Goal: Task Accomplishment & Management: Use online tool/utility

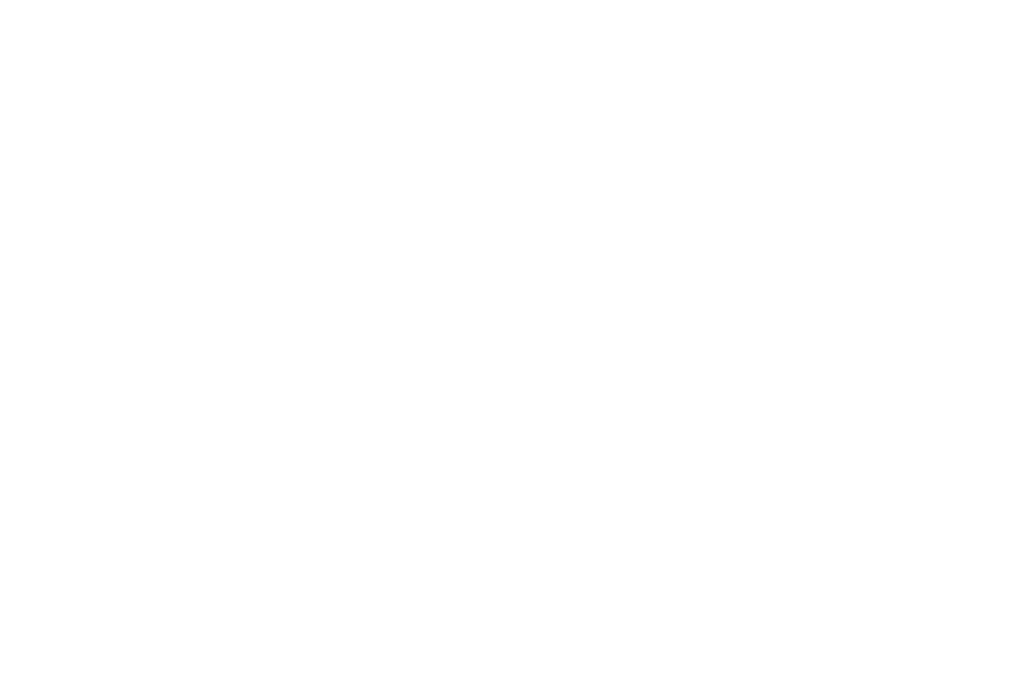
scroll to position [13, 0]
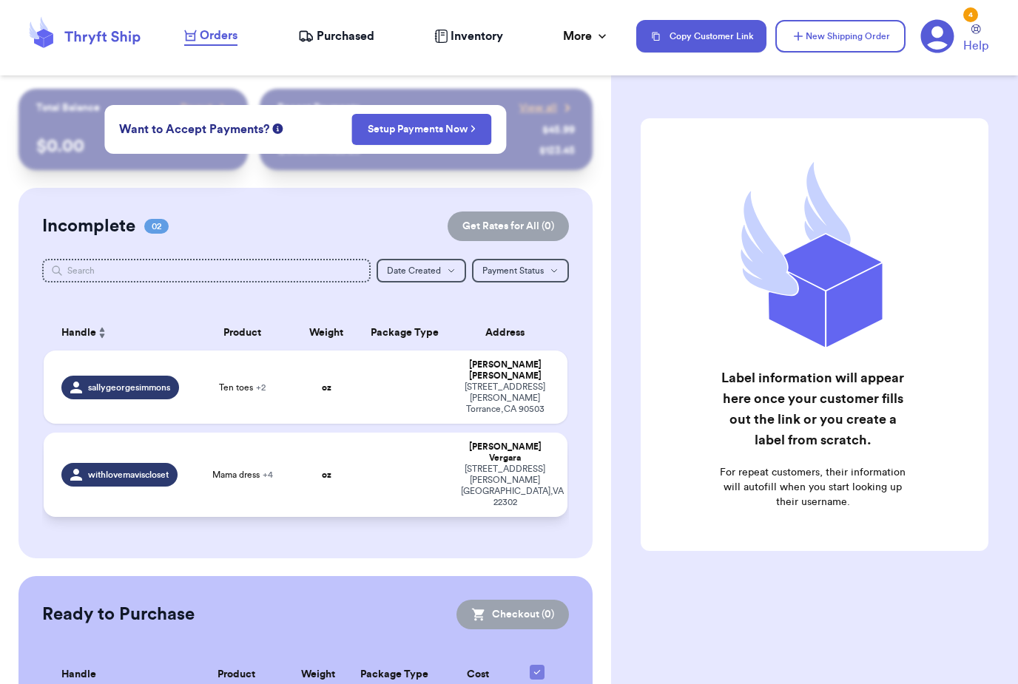
click at [449, 434] on td at bounding box center [405, 475] width 94 height 84
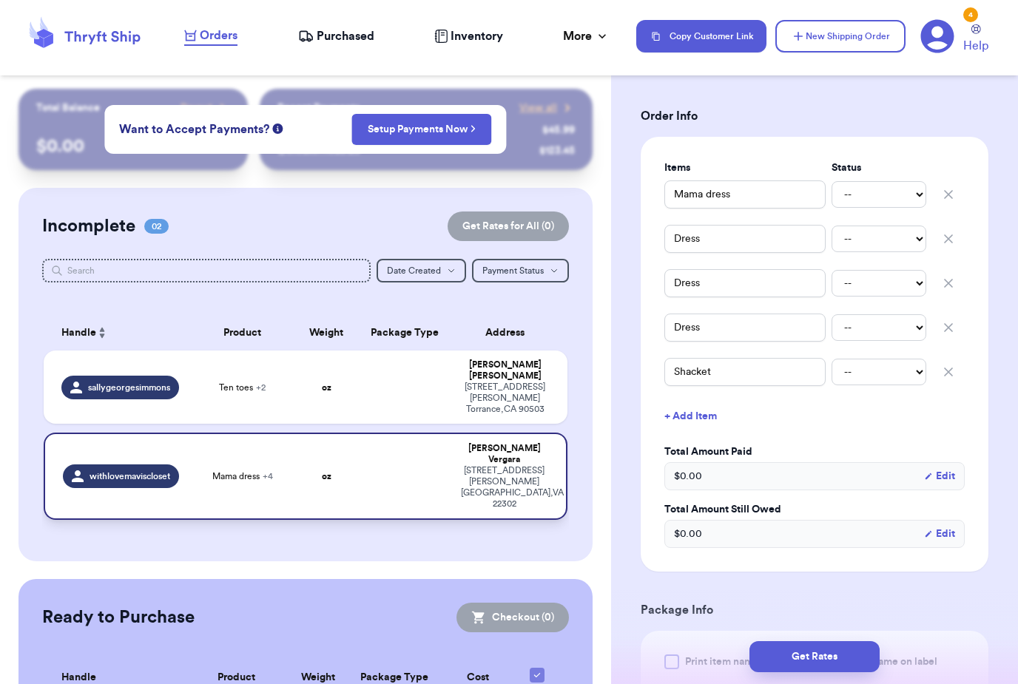
scroll to position [282, 0]
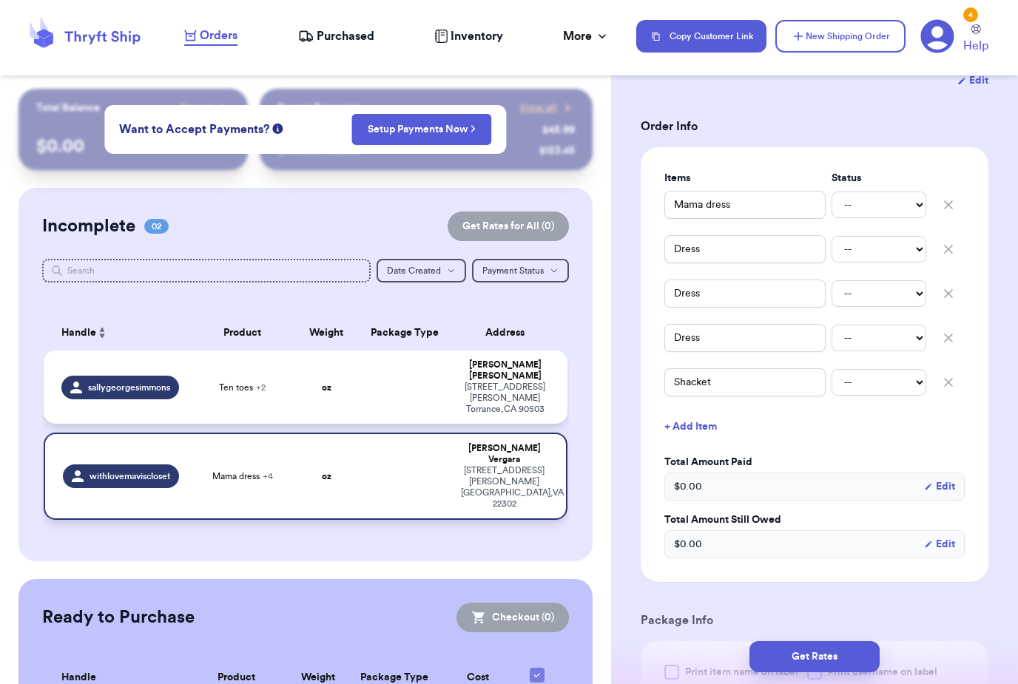
click at [390, 384] on td at bounding box center [405, 387] width 94 height 73
type input "Ten toes"
type input "Overalls"
type input "FP dress"
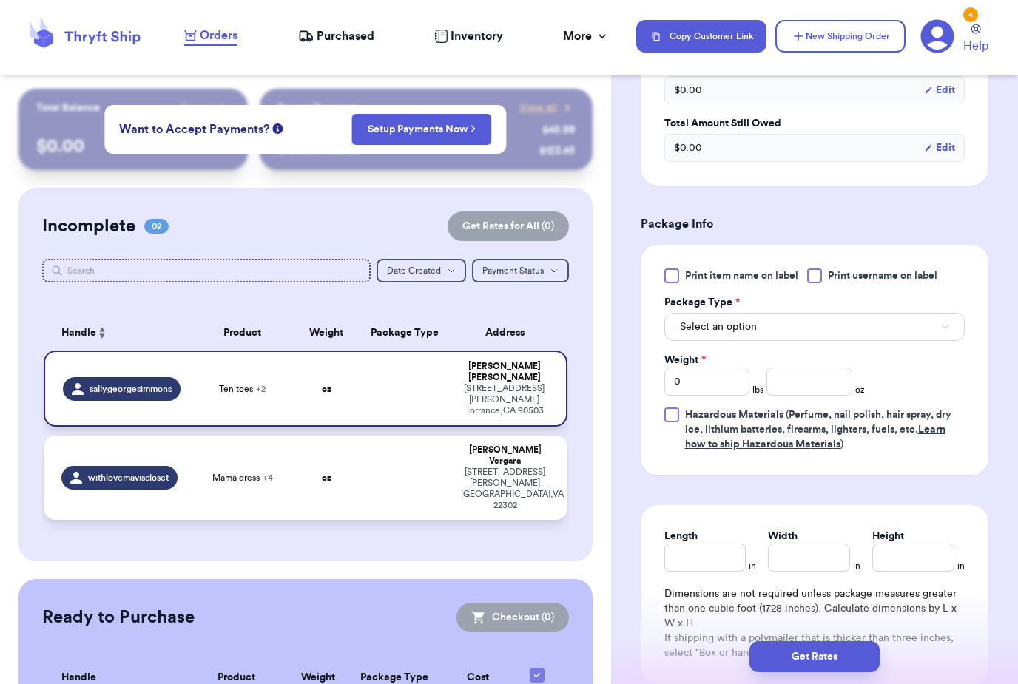
scroll to position [601, 0]
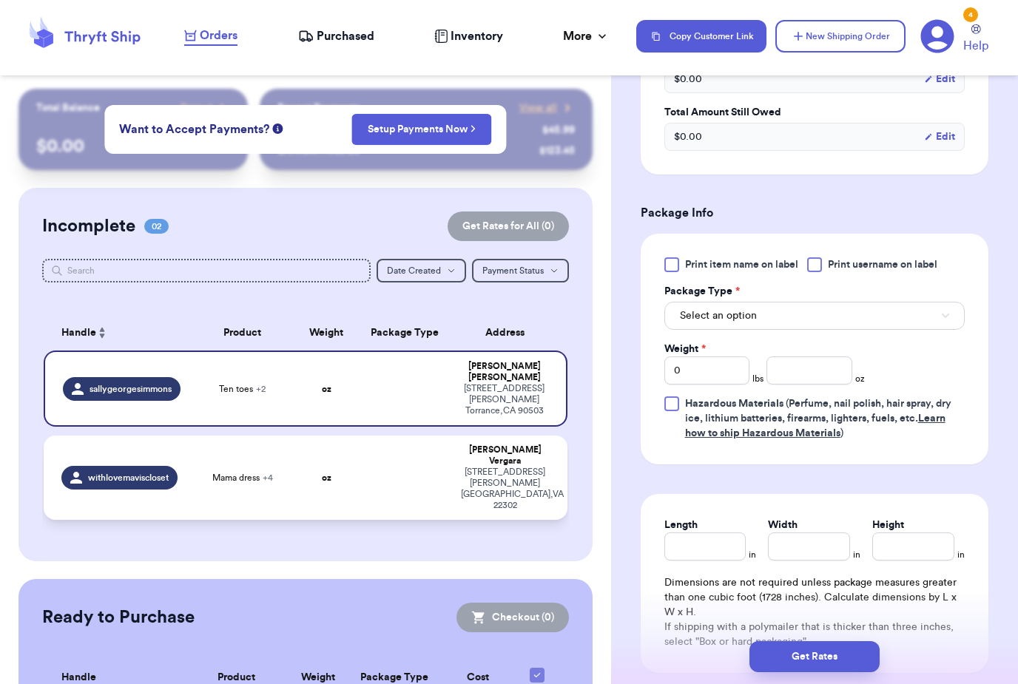
click at [763, 269] on span "Print item name on label" at bounding box center [741, 264] width 113 height 15
click at [0, 0] on input "Print item name on label" at bounding box center [0, 0] width 0 height 0
click at [912, 261] on span "Print username on label" at bounding box center [883, 264] width 110 height 15
click at [0, 0] on input "Print username on label" at bounding box center [0, 0] width 0 height 0
click at [837, 307] on button "Select an option" at bounding box center [814, 316] width 300 height 28
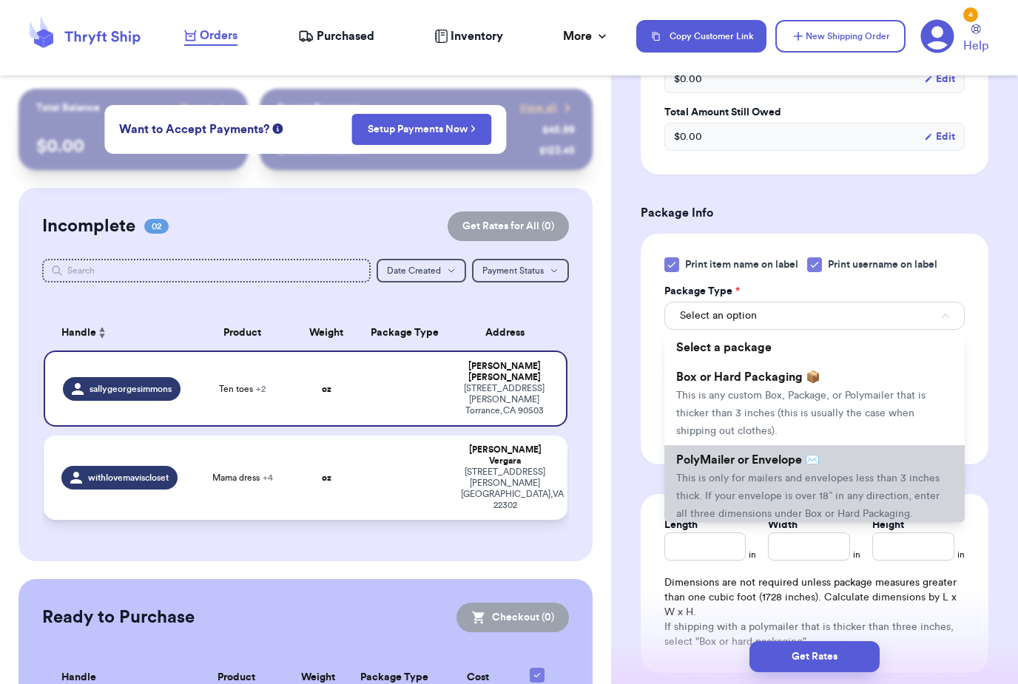
click at [807, 476] on span "This is only for mailers and envelopes less than 3 inches thick. If your envelo…" at bounding box center [807, 497] width 263 height 46
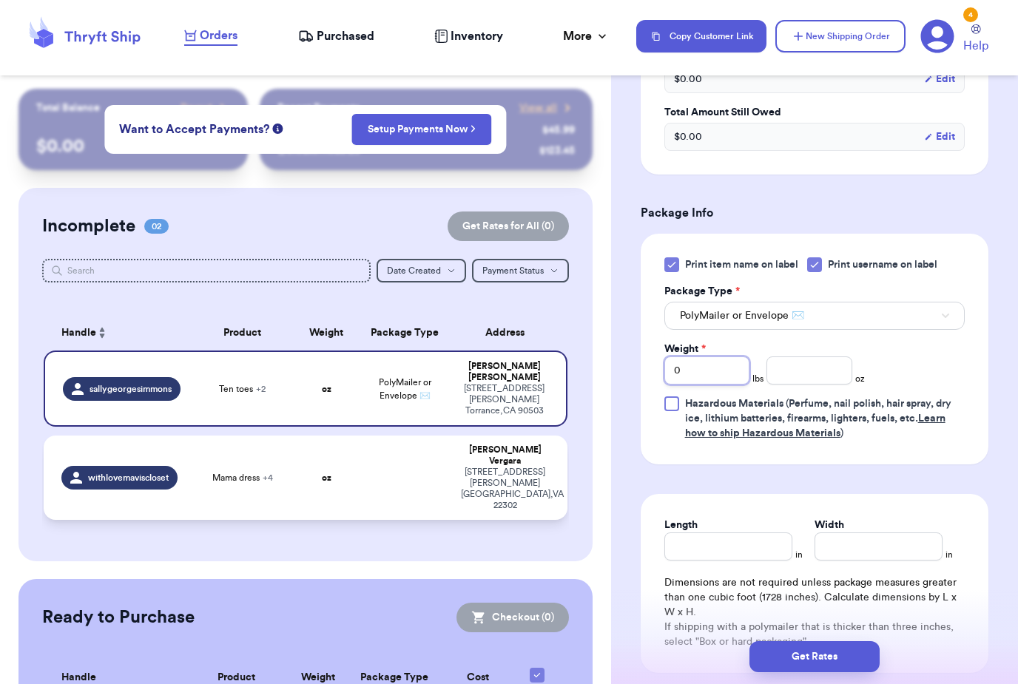
click at [720, 377] on input "0" at bounding box center [706, 371] width 85 height 28
type input "2"
click at [820, 377] on input "number" at bounding box center [809, 371] width 85 height 28
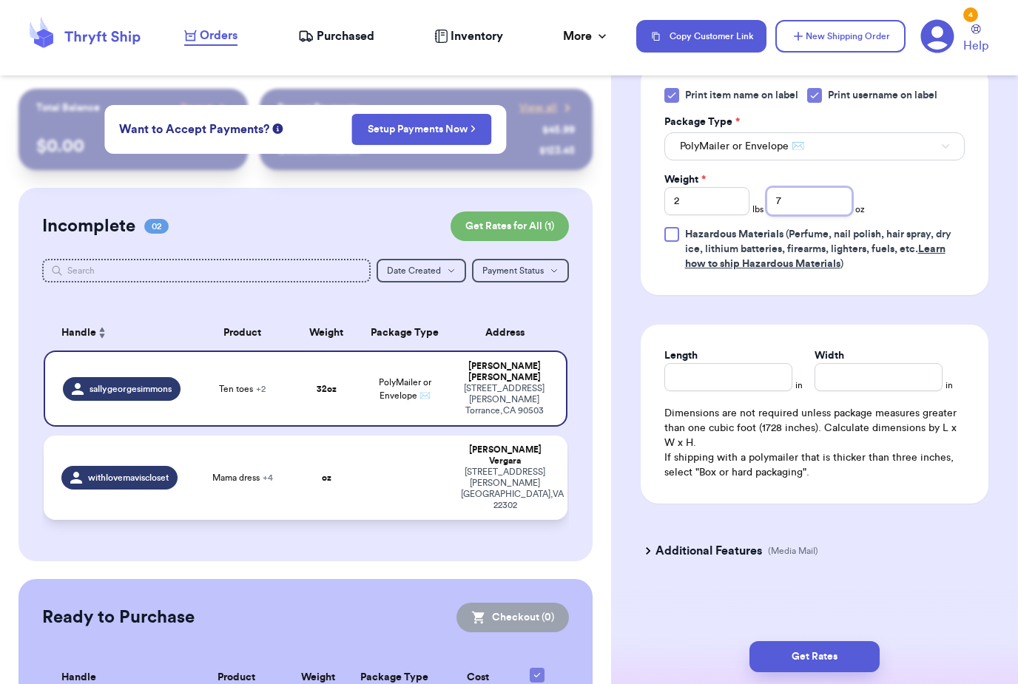
scroll to position [770, 0]
type input "7"
click at [739, 385] on input "Length" at bounding box center [728, 377] width 128 height 28
type input "19"
click at [880, 381] on input "Width *" at bounding box center [879, 377] width 128 height 28
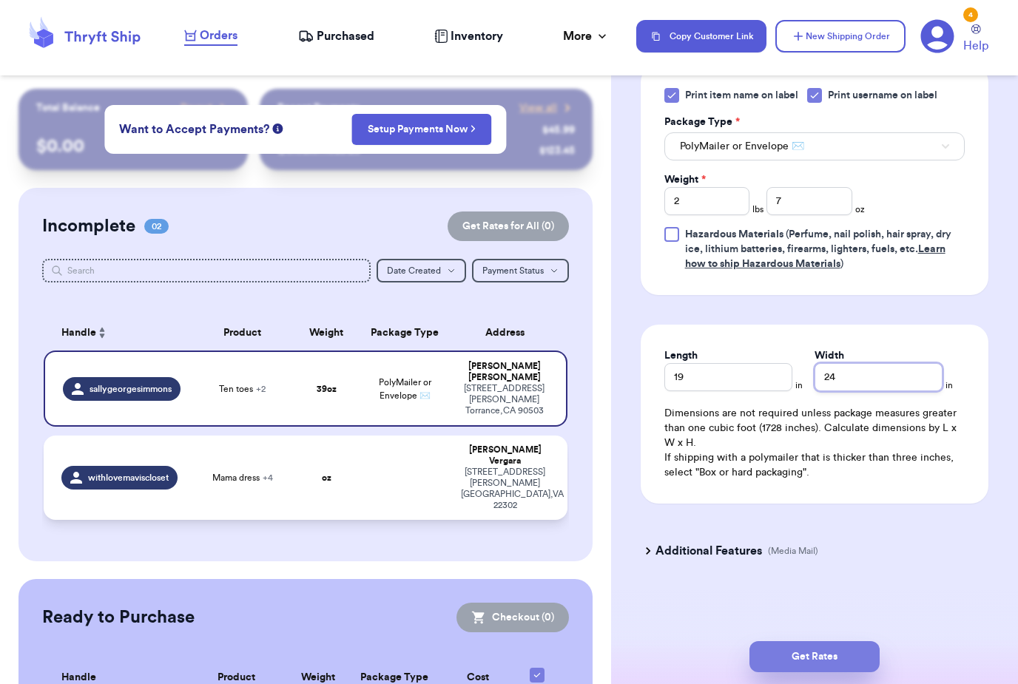
type input "24"
click at [841, 642] on button "Get Rates" at bounding box center [815, 657] width 130 height 31
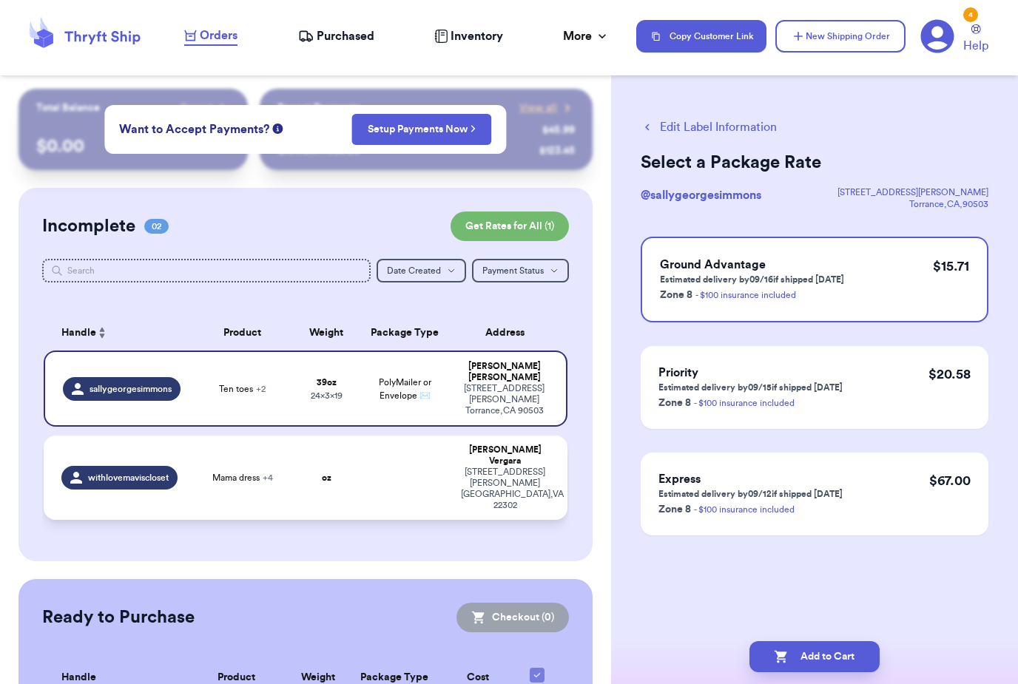
click at [452, 458] on td at bounding box center [405, 478] width 94 height 84
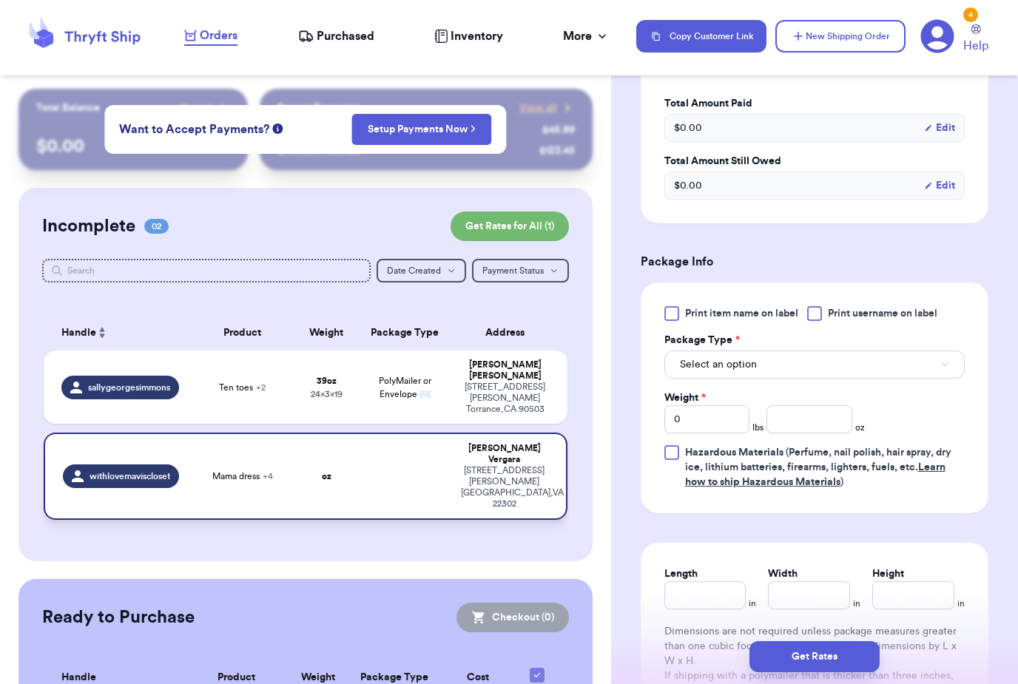
scroll to position [700, 0]
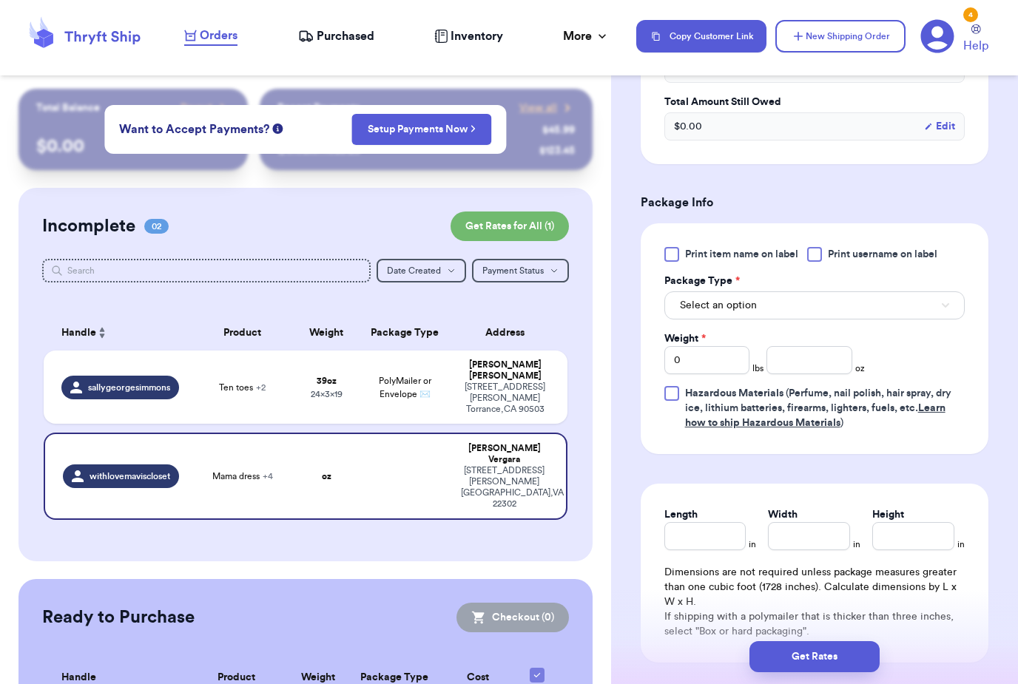
click at [766, 262] on span "Print item name on label" at bounding box center [741, 254] width 113 height 15
click at [0, 0] on input "Print item name on label" at bounding box center [0, 0] width 0 height 0
click at [872, 262] on span "Print username on label" at bounding box center [883, 254] width 110 height 15
click at [0, 0] on input "Print username on label" at bounding box center [0, 0] width 0 height 0
click at [861, 317] on button "Select an option" at bounding box center [814, 306] width 300 height 28
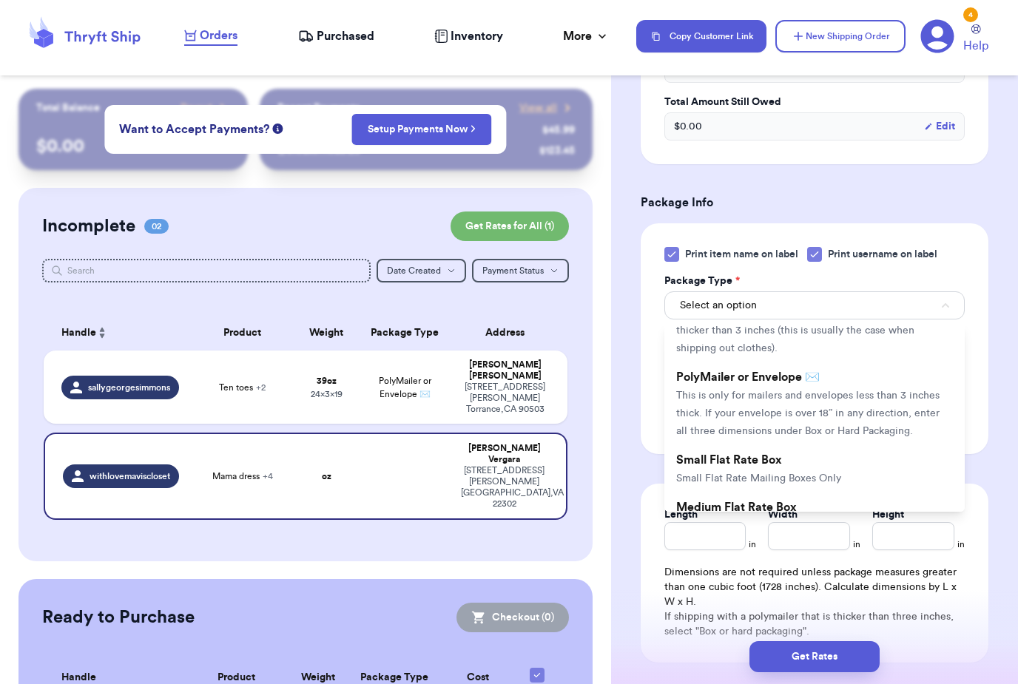
scroll to position [100, 0]
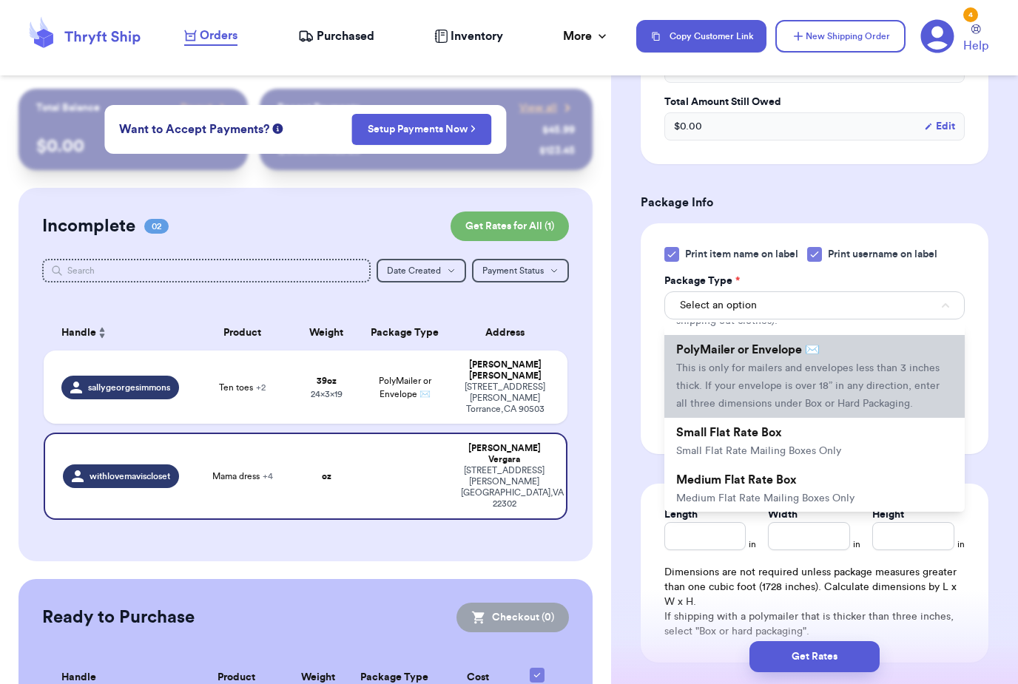
click at [875, 386] on span "This is only for mailers and envelopes less than 3 inches thick. If your envelo…" at bounding box center [807, 386] width 263 height 46
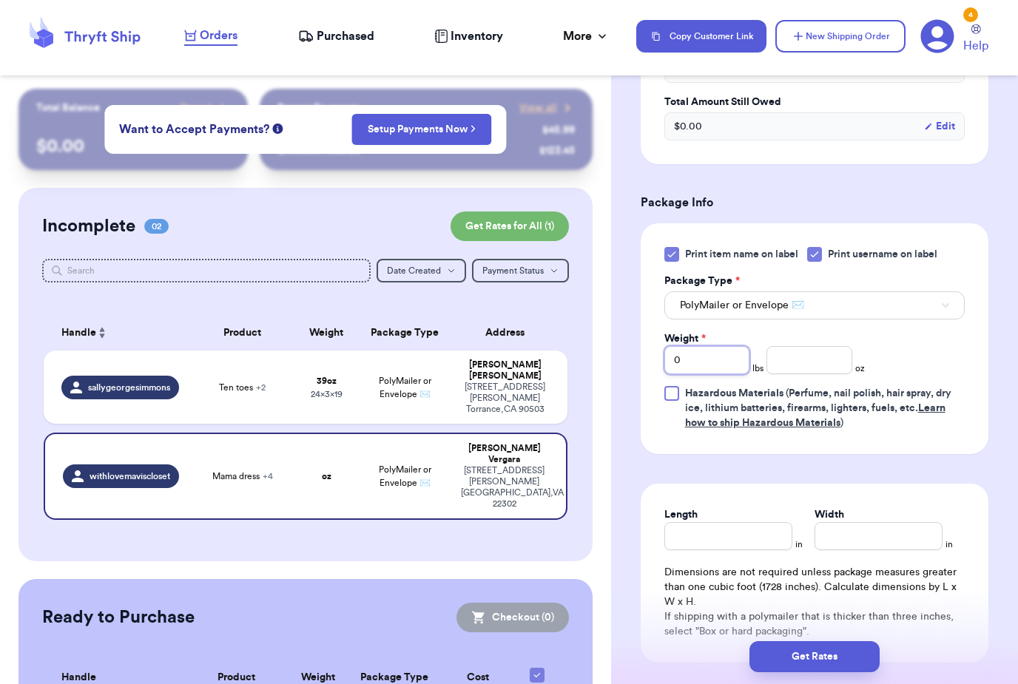
click at [730, 366] on input "0" at bounding box center [706, 360] width 85 height 28
type input "30"
click at [812, 374] on input "number" at bounding box center [809, 360] width 85 height 28
click at [728, 374] on input "30" at bounding box center [706, 360] width 85 height 28
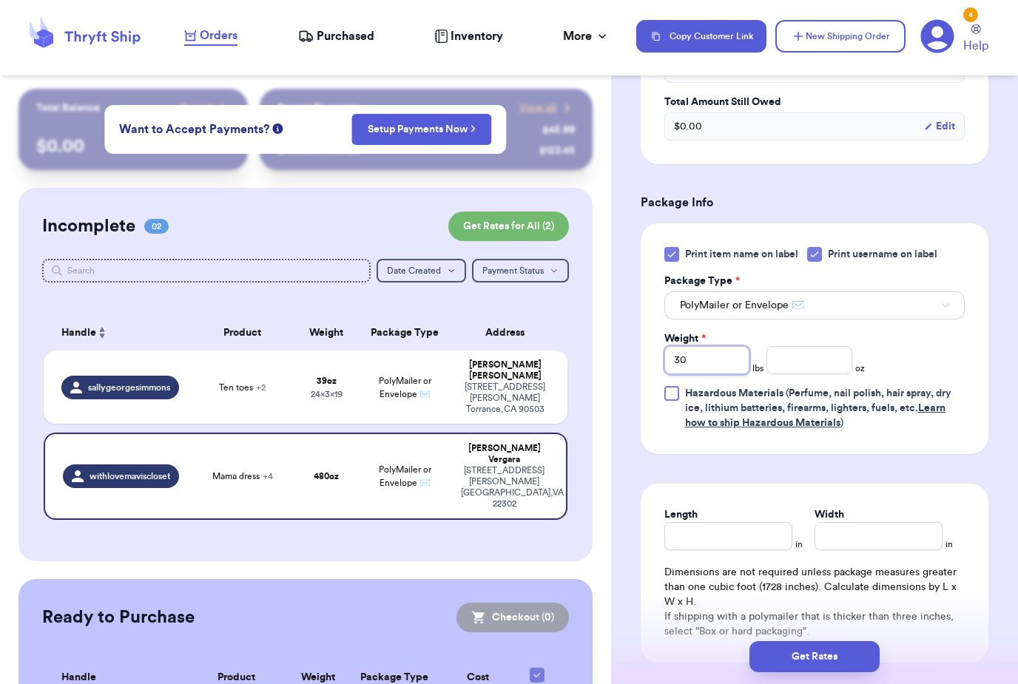
type input "3"
click at [807, 374] on input "number" at bounding box center [809, 360] width 85 height 28
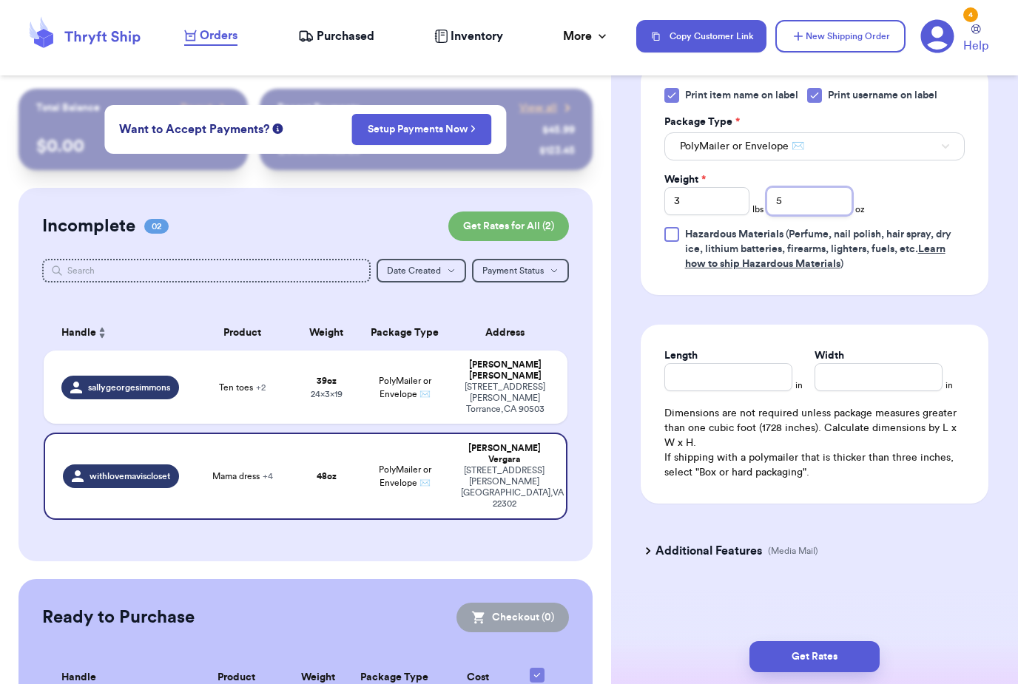
scroll to position [859, 0]
type input "5"
click at [755, 391] on input "Length" at bounding box center [728, 377] width 128 height 28
type input "19"
click at [880, 391] on input "Width *" at bounding box center [879, 377] width 128 height 28
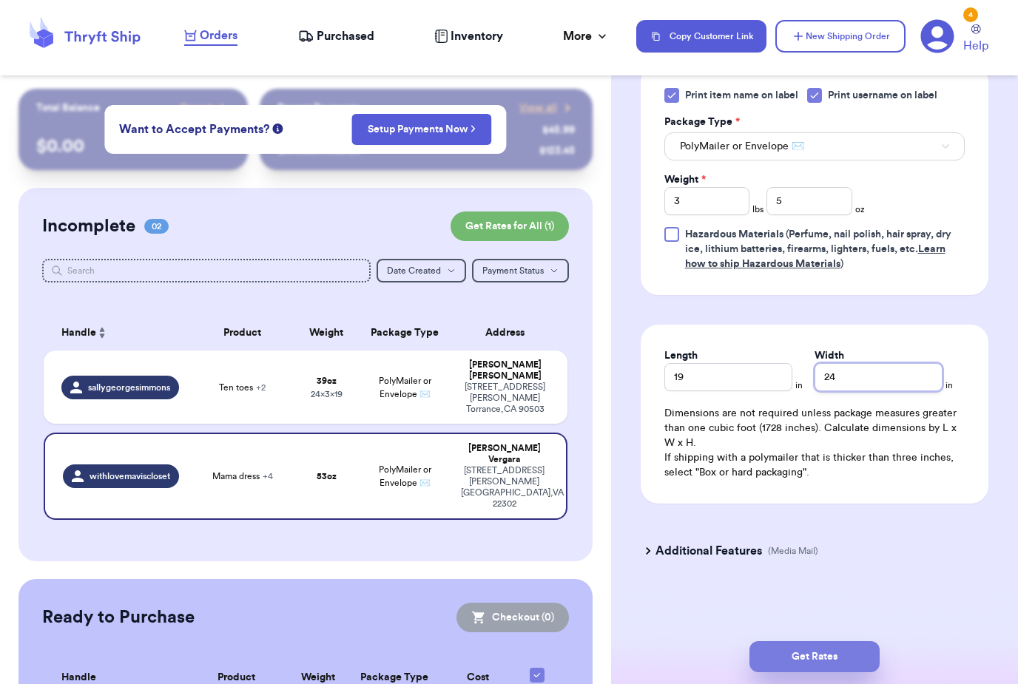
type input "24"
click at [837, 642] on button "Get Rates" at bounding box center [815, 657] width 130 height 31
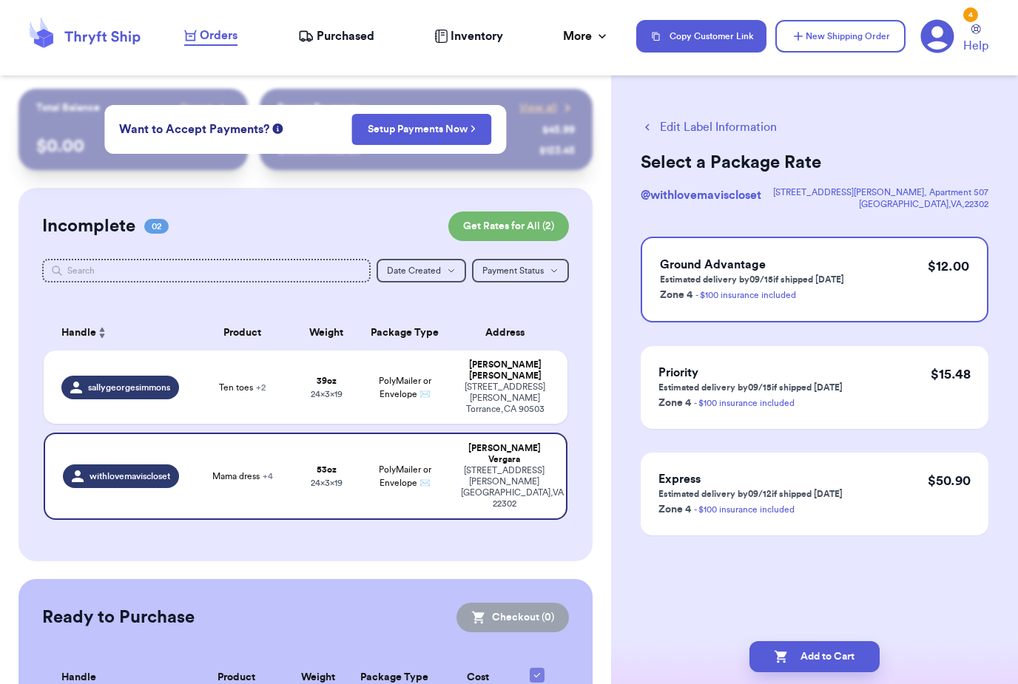
scroll to position [0, 0]
